Goal: Use online tool/utility: Utilize a website feature to perform a specific function

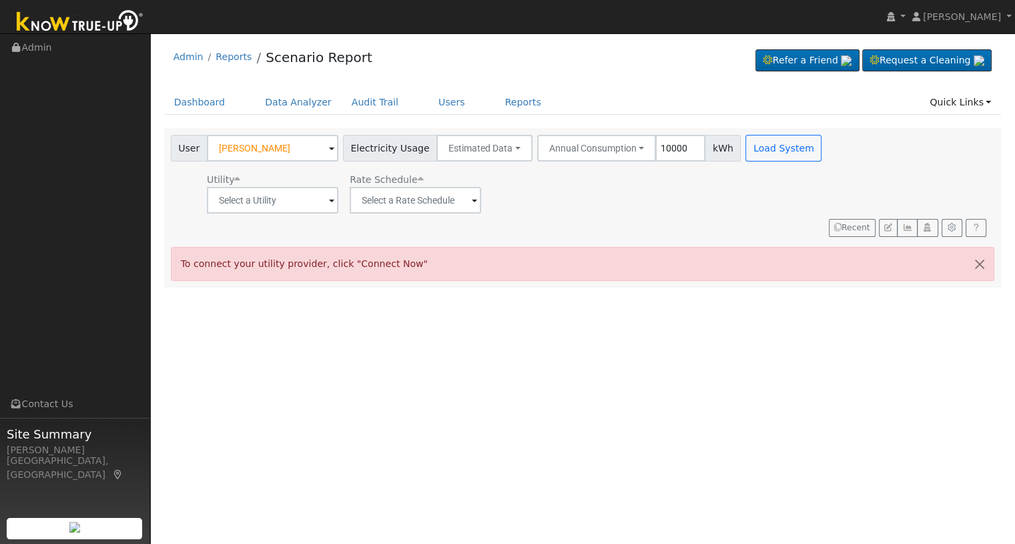
click at [329, 149] on span at bounding box center [331, 148] width 5 height 15
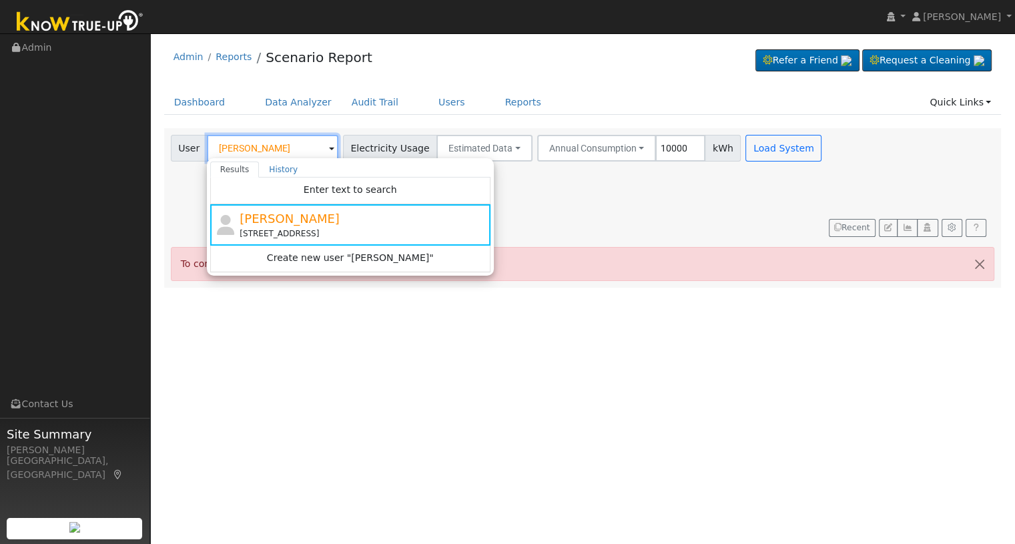
click at [296, 154] on input "[PERSON_NAME]" at bounding box center [272, 148] width 131 height 27
click at [293, 151] on input "[PERSON_NAME]" at bounding box center [272, 148] width 131 height 27
drag, startPoint x: 292, startPoint y: 151, endPoint x: 179, endPoint y: 143, distance: 112.4
click at [183, 143] on div "User [PERSON_NAME] Results History Enter text to search [PERSON_NAME] [STREET_A…" at bounding box center [254, 148] width 167 height 27
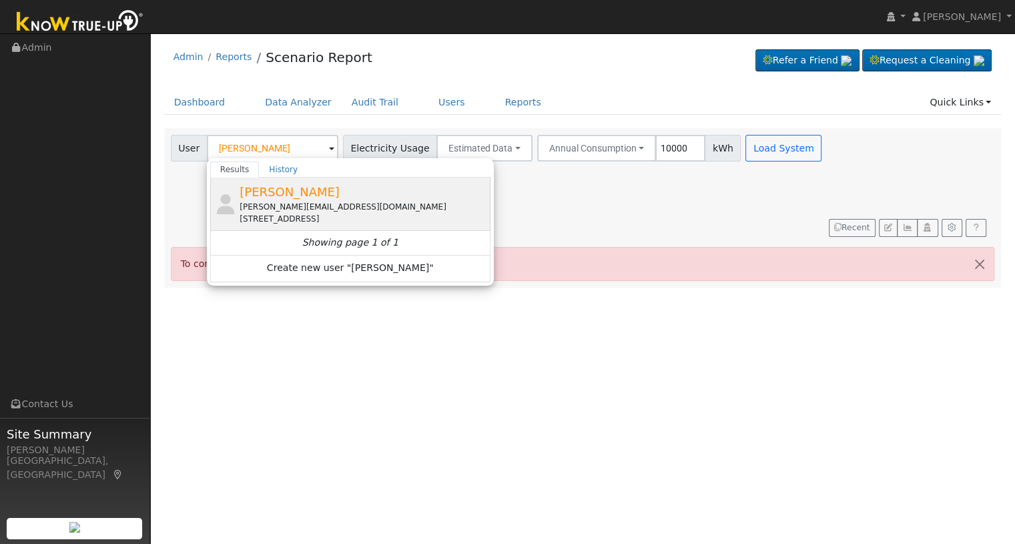
click at [274, 185] on span "[PERSON_NAME]" at bounding box center [290, 192] width 100 height 14
type input "[PERSON_NAME]"
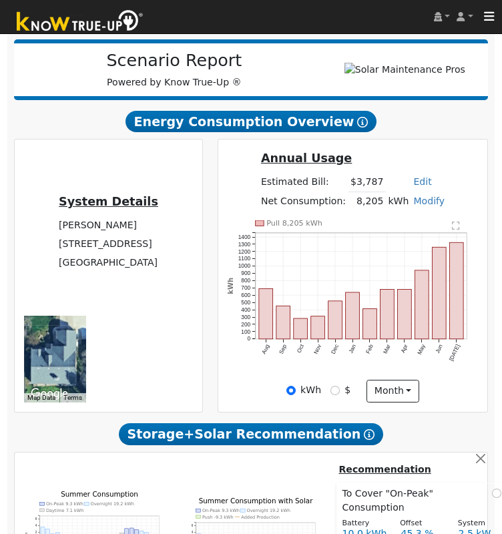
scroll to position [356, 0]
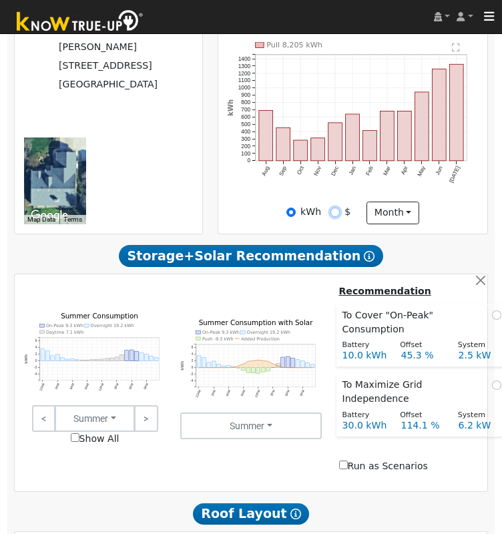
click at [336, 217] on input "$" at bounding box center [334, 212] width 9 height 9
radio input "true"
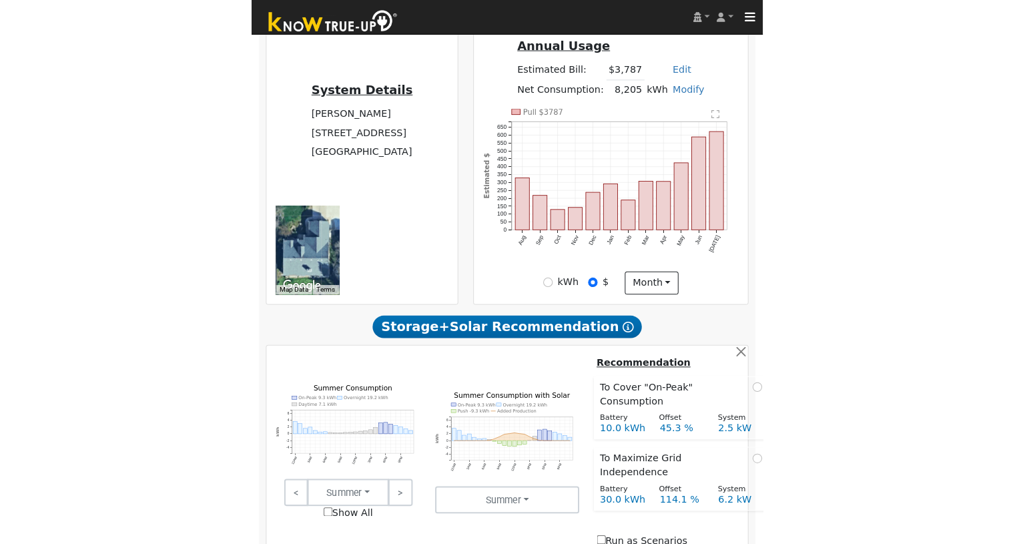
scroll to position [267, 0]
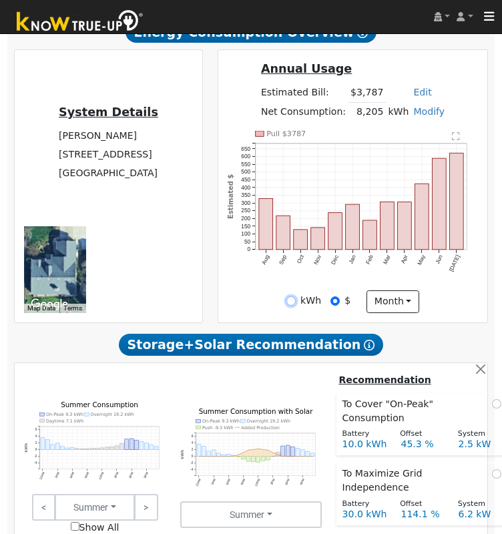
click at [290, 306] on input "kWh" at bounding box center [290, 300] width 9 height 9
radio input "true"
radio input "false"
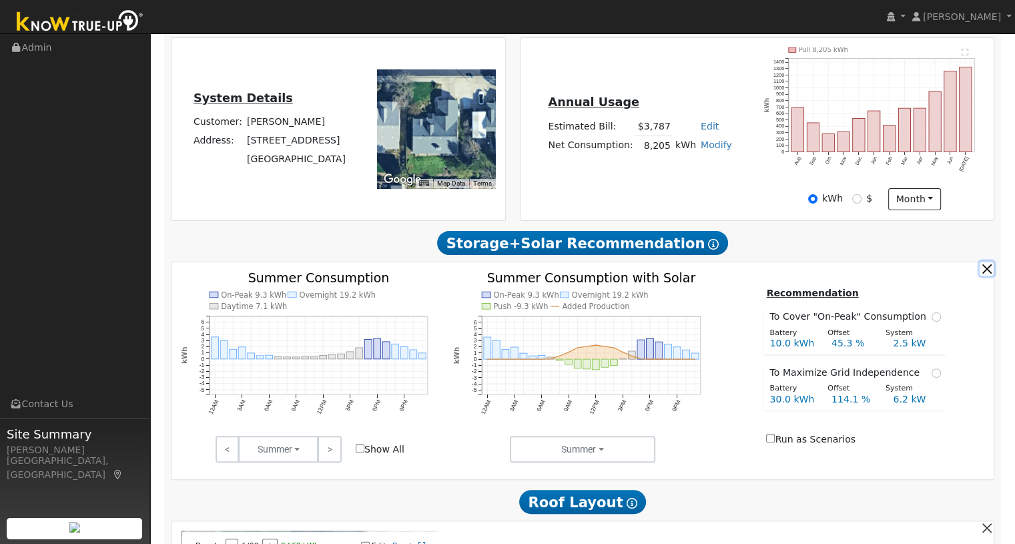
click at [990, 270] on button "button" at bounding box center [987, 269] width 14 height 14
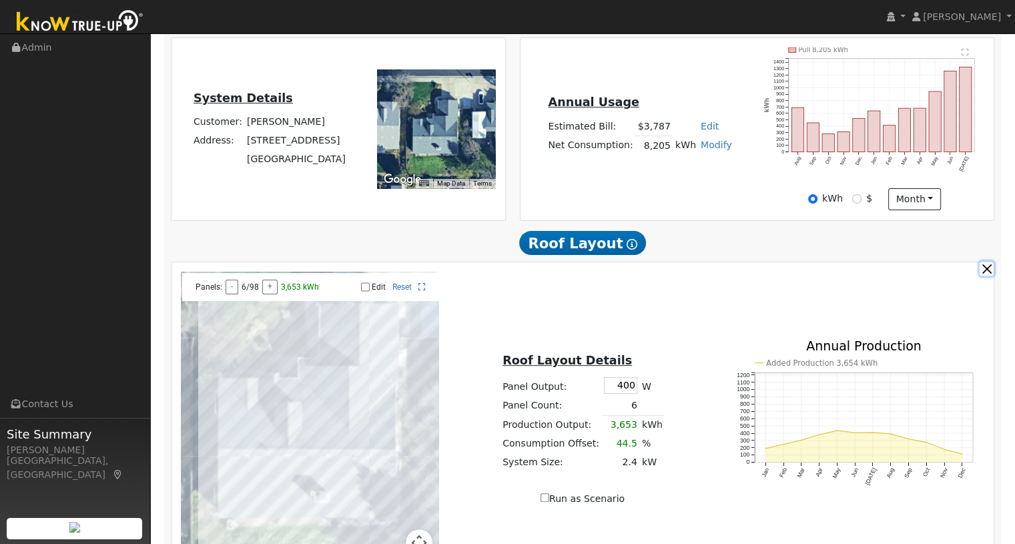
click at [984, 275] on button "button" at bounding box center [987, 269] width 14 height 14
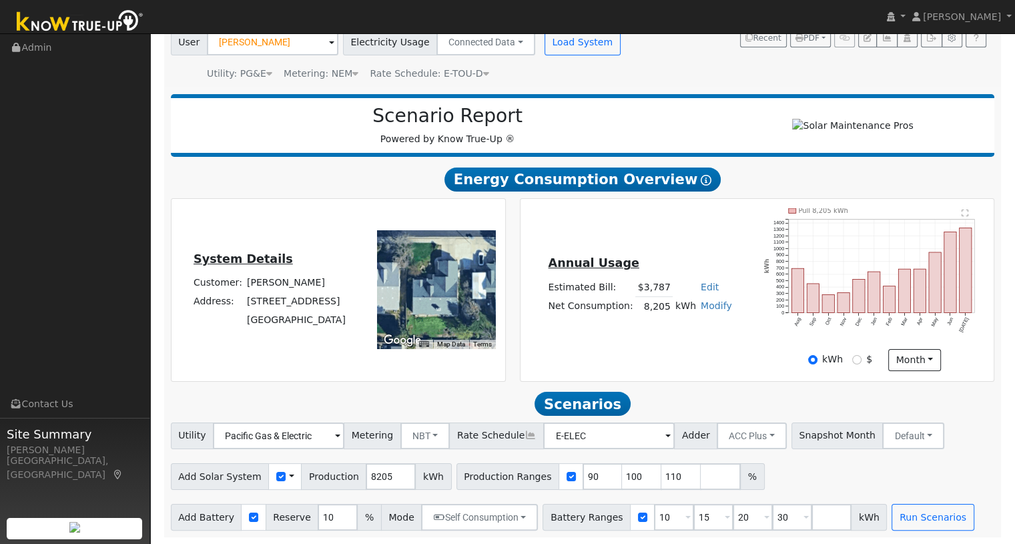
scroll to position [111, 0]
click at [662, 479] on input "109" at bounding box center [681, 476] width 40 height 27
click at [662, 479] on input "108" at bounding box center [681, 476] width 40 height 27
click at [662, 479] on input "107" at bounding box center [681, 476] width 40 height 27
type input "106"
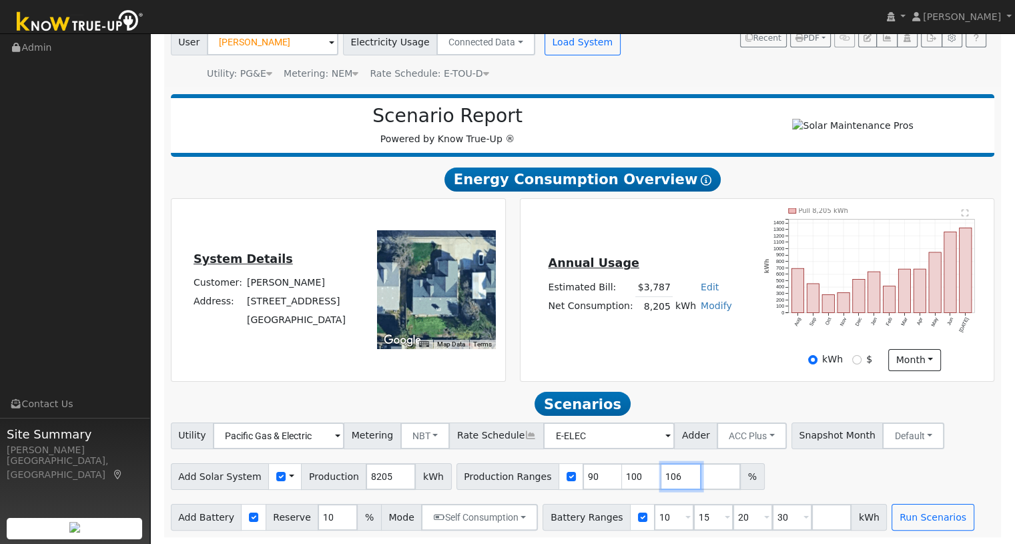
click at [662, 479] on input "106" at bounding box center [681, 476] width 40 height 27
drag, startPoint x: 571, startPoint y: 478, endPoint x: 559, endPoint y: 478, distance: 12.0
click at [583, 478] on input "90" at bounding box center [603, 476] width 40 height 27
type input "100"
type input "106"
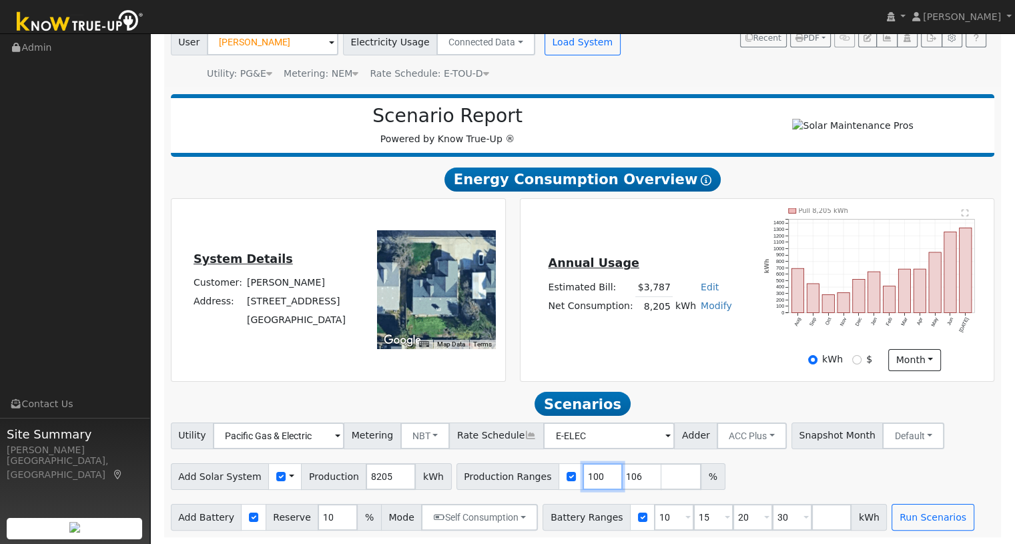
click at [583, 474] on input "100" at bounding box center [603, 476] width 40 height 27
type input "100"
click at [661, 470] on input "number" at bounding box center [681, 476] width 40 height 27
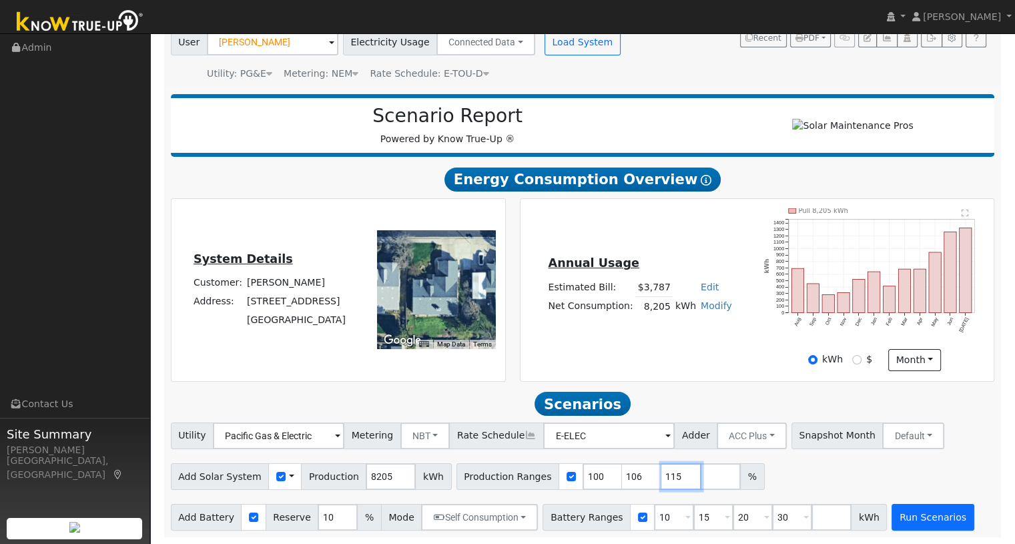
type input "115"
click at [905, 518] on button "Run Scenarios" at bounding box center [932, 517] width 82 height 27
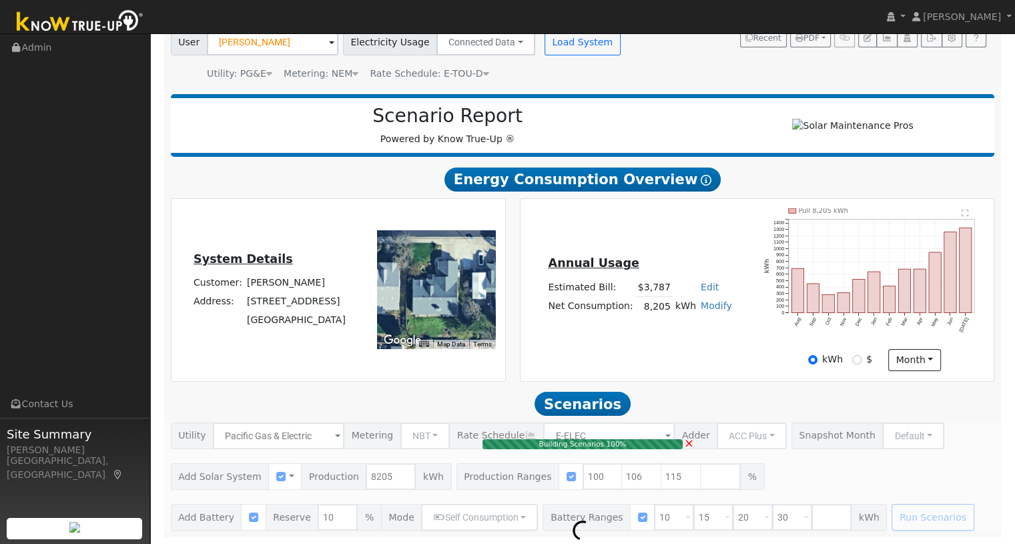
type input "$20,293"
type input "$11,488"
type input "5.8"
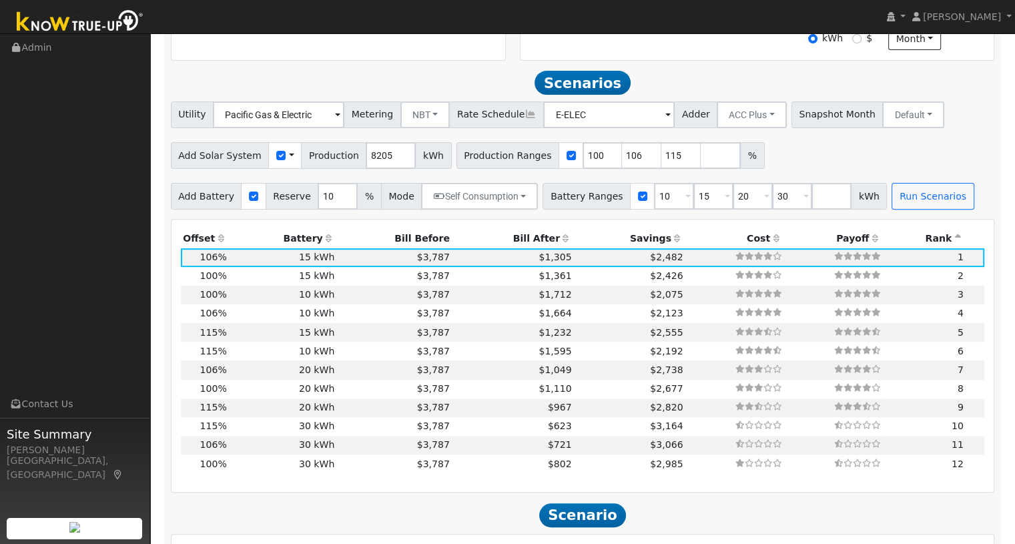
scroll to position [462, 0]
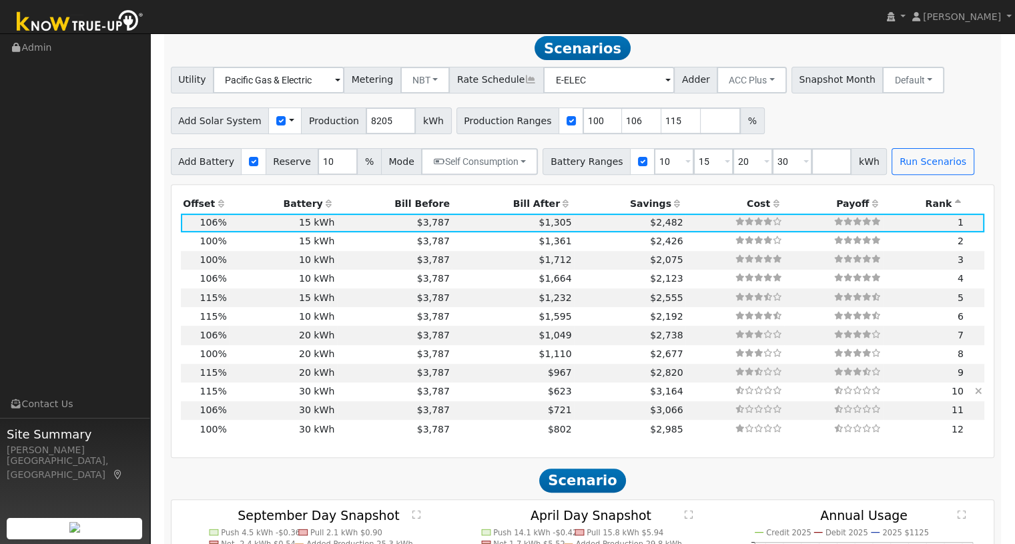
click at [496, 396] on td "$623" at bounding box center [513, 391] width 122 height 19
type input "$22,017"
type input "$36,000"
type input "$17,405"
type input "6.3"
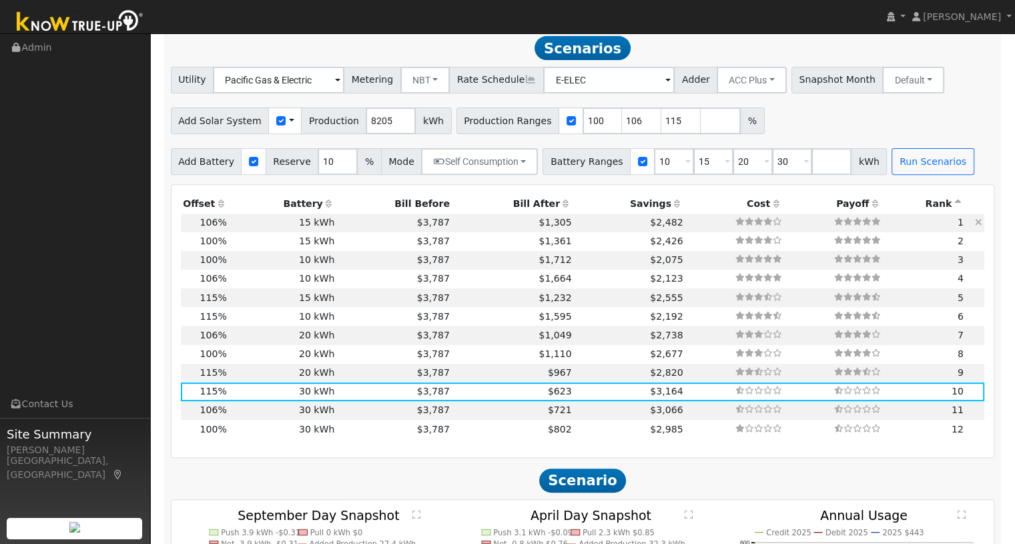
click at [496, 232] on td "$1,305" at bounding box center [513, 223] width 122 height 19
type input "$20,293"
type input "$18,000"
type input "$11,488"
type input "5.8"
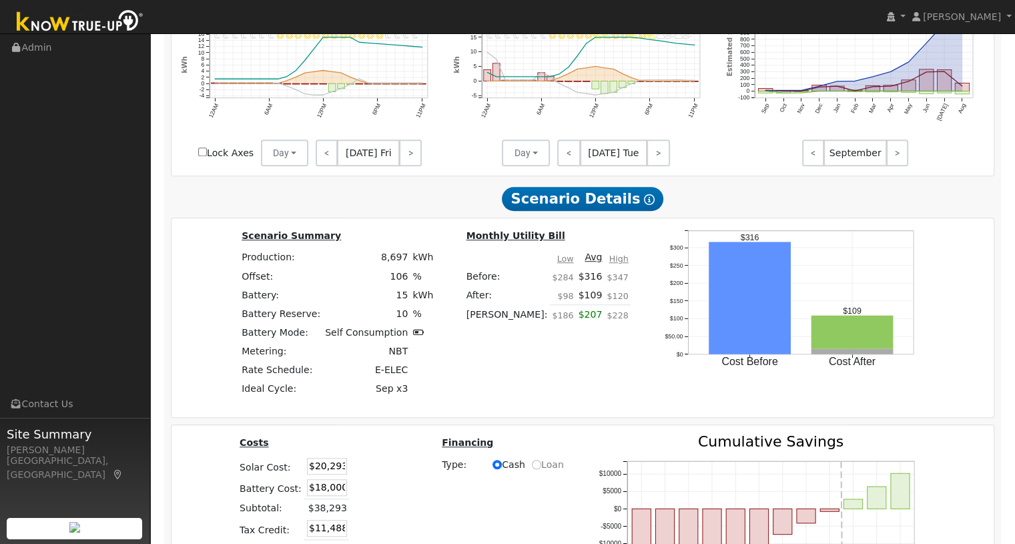
scroll to position [906, 0]
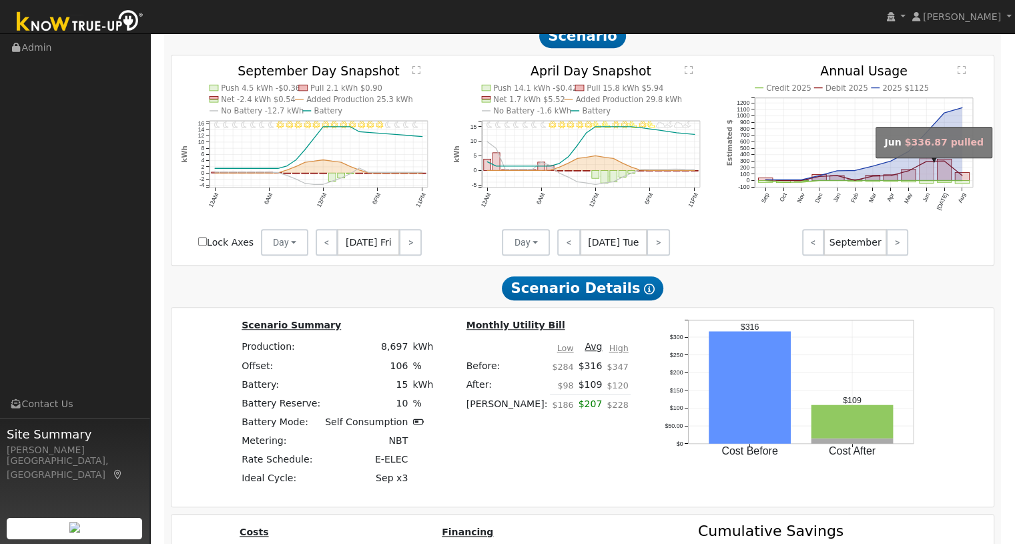
click at [929, 179] on rect "onclick=""" at bounding box center [926, 170] width 14 height 22
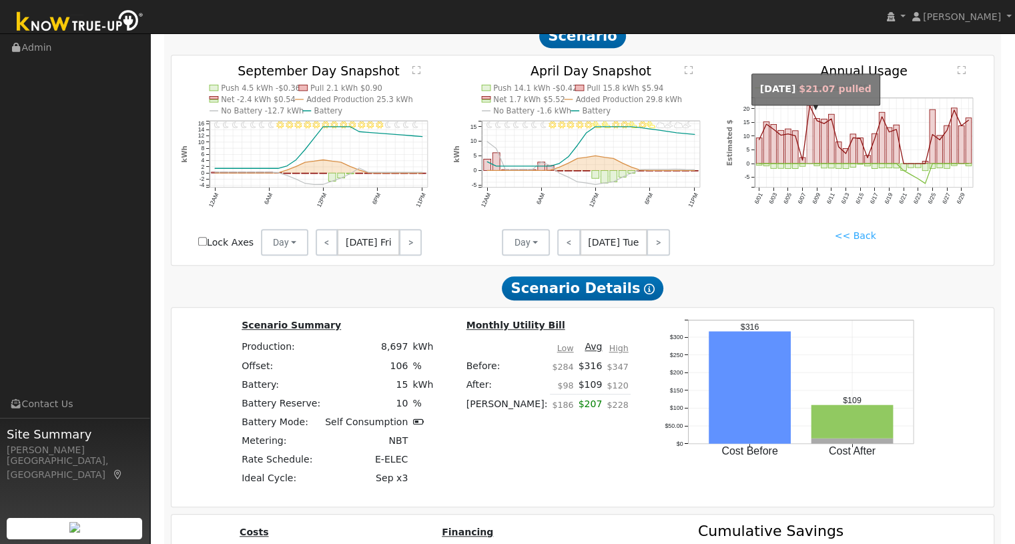
click at [809, 145] on rect "onclick=""" at bounding box center [810, 134] width 6 height 58
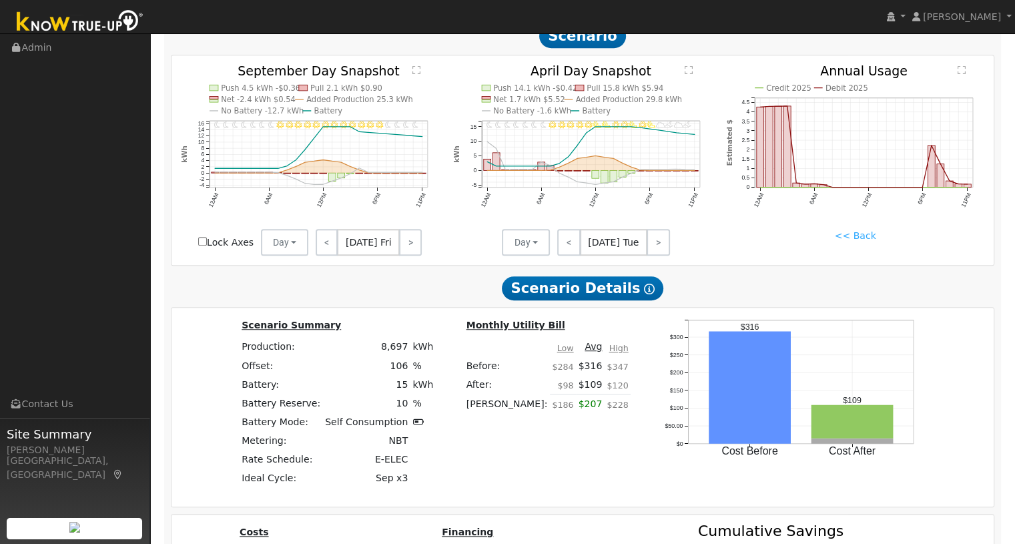
click at [867, 243] on link "<< Back" at bounding box center [854, 236] width 41 height 14
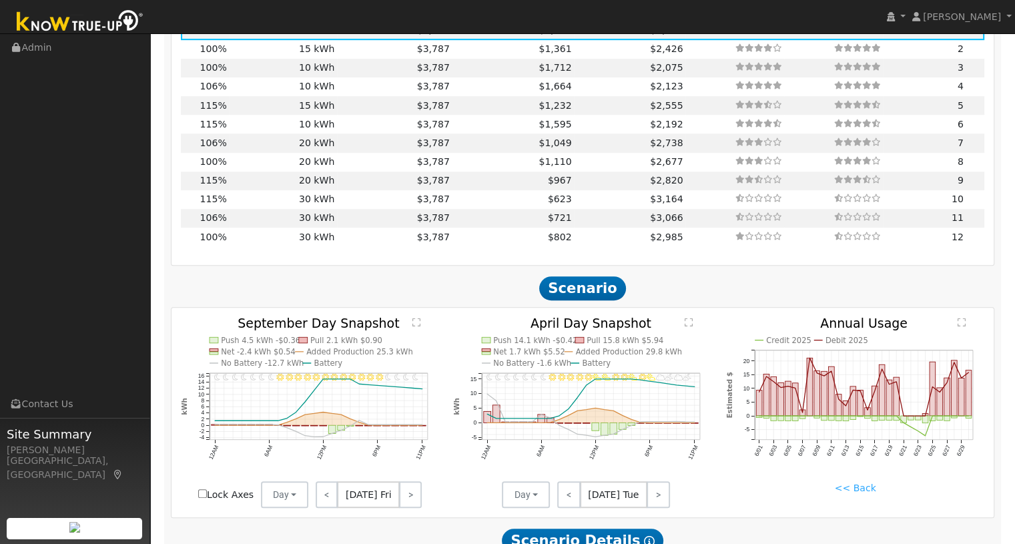
scroll to position [639, 0]
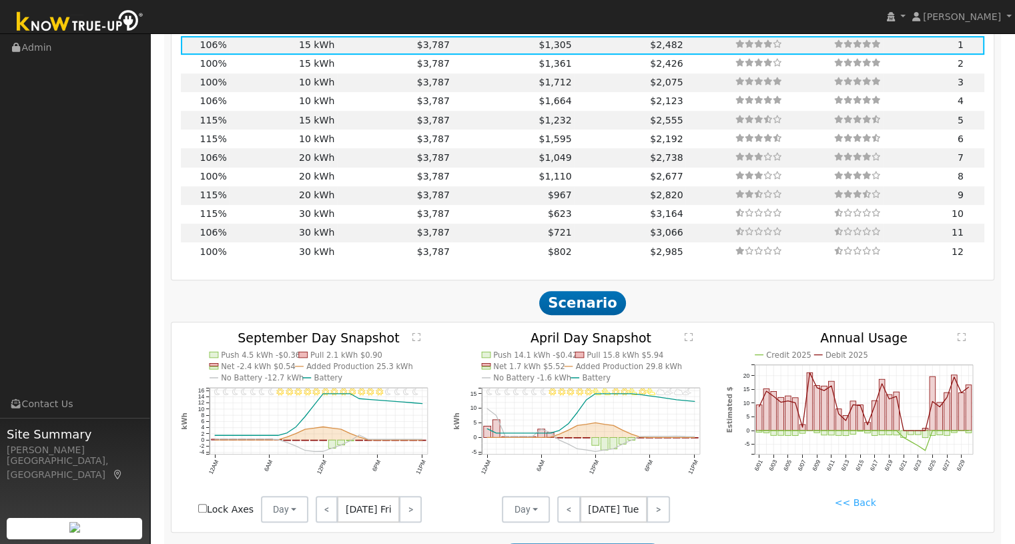
click at [855, 504] on link "<< Back" at bounding box center [854, 503] width 41 height 14
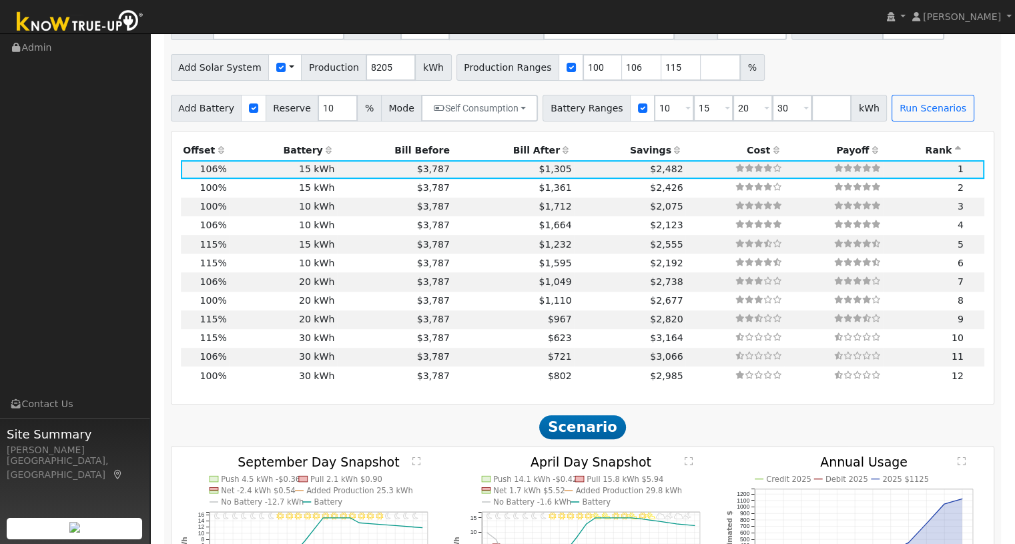
scroll to position [462, 0]
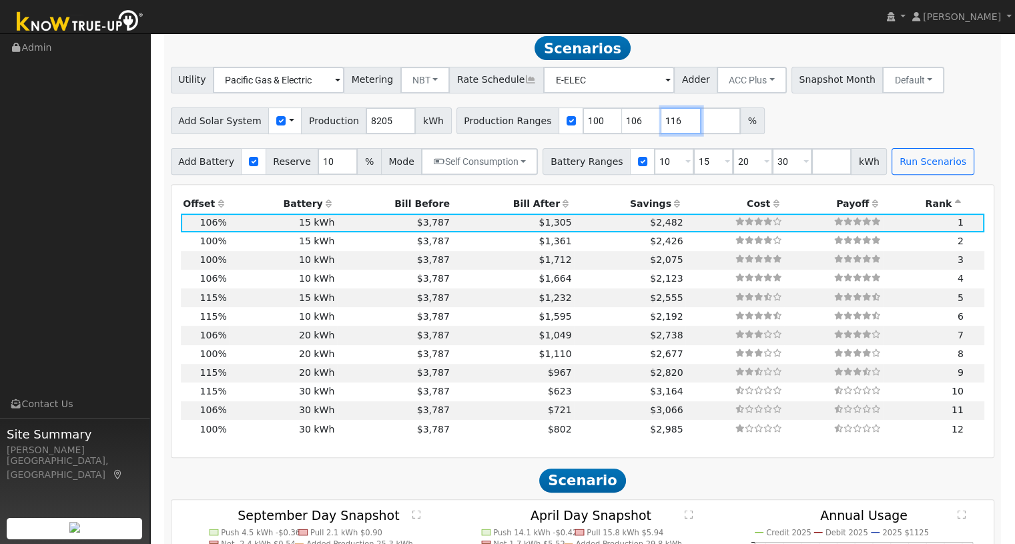
click at [662, 123] on input "116" at bounding box center [681, 120] width 40 height 27
type input "117"
click at [662, 123] on input "117" at bounding box center [681, 120] width 40 height 27
click at [891, 165] on button "Run Scenarios" at bounding box center [932, 161] width 82 height 27
click at [337, 302] on td "$3,787" at bounding box center [394, 297] width 115 height 19
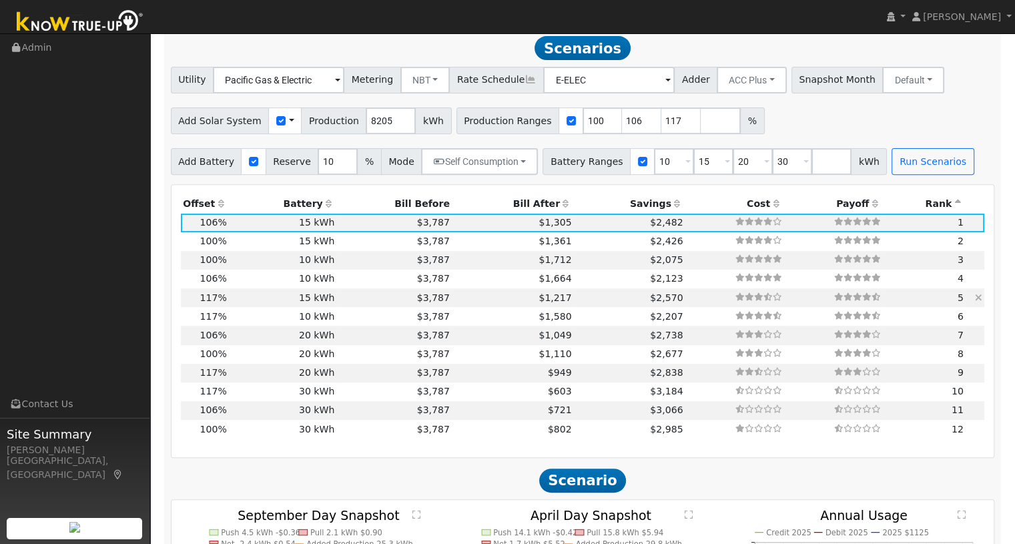
type input "$22,400"
type input "$12,120"
type input "6.4"
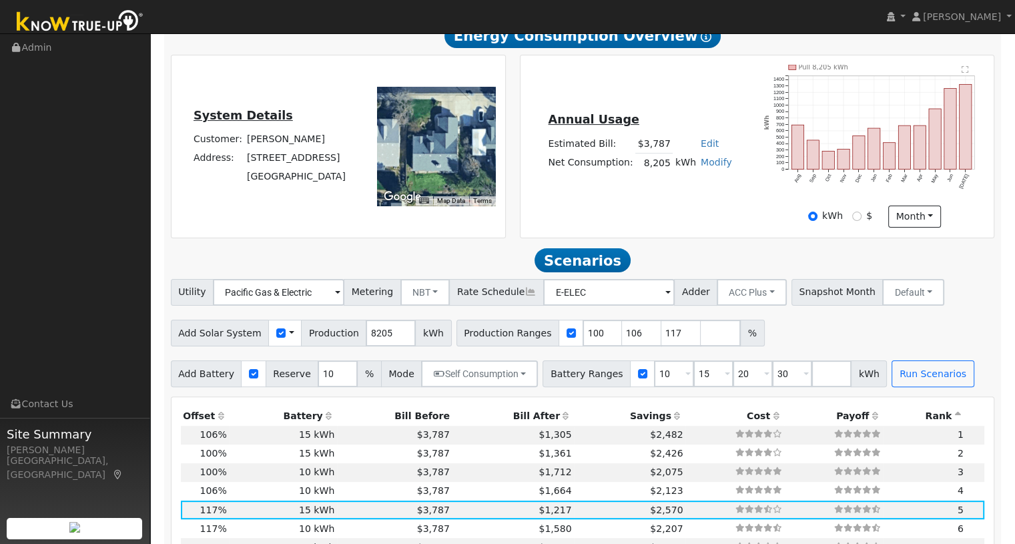
scroll to position [284, 0]
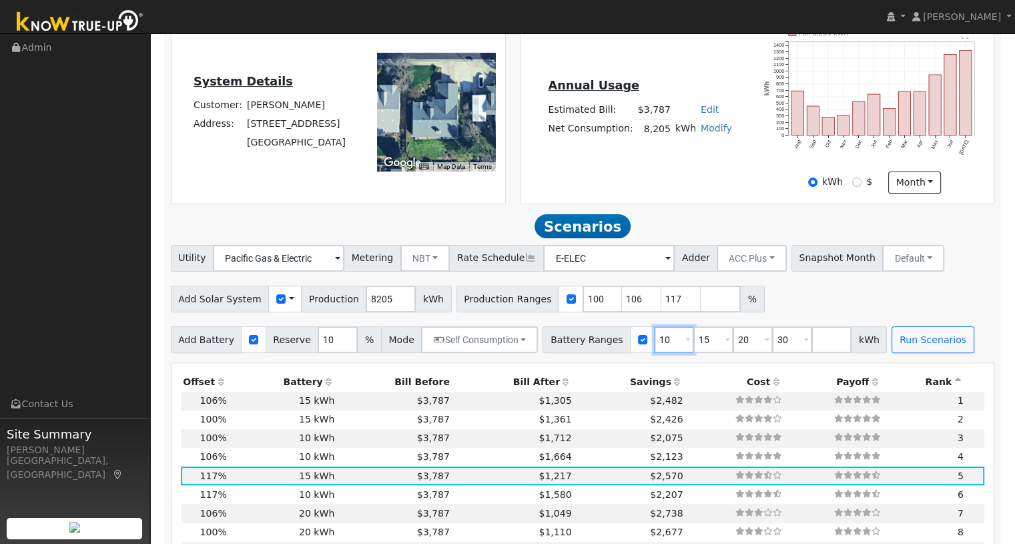
click at [654, 346] on input "10" at bounding box center [674, 339] width 40 height 27
type input "13.5"
click at [891, 345] on button "Run Scenarios" at bounding box center [932, 339] width 82 height 27
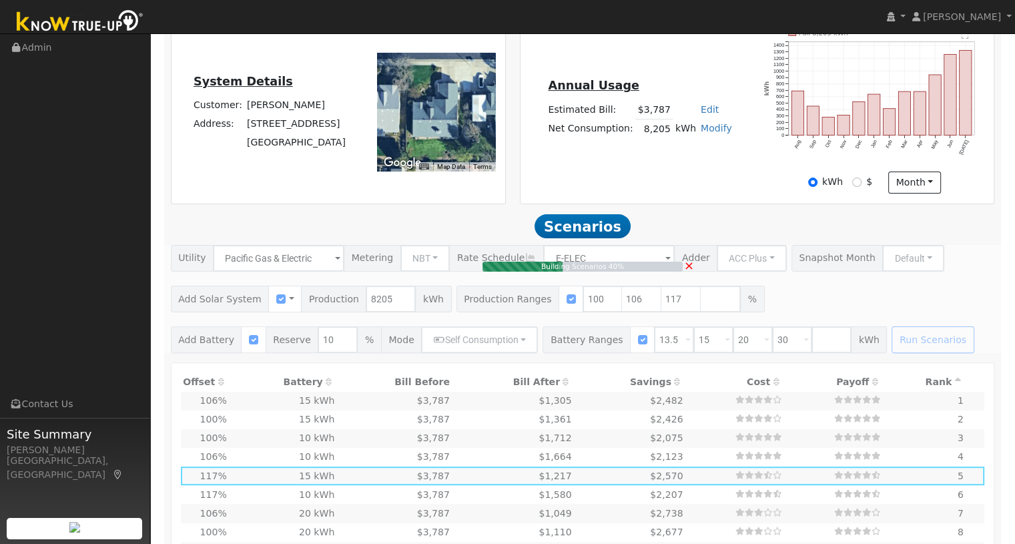
type input "$19,145"
type input "$16,200"
type input "$10,604"
type input "5.5"
